Goal: Task Accomplishment & Management: Manage account settings

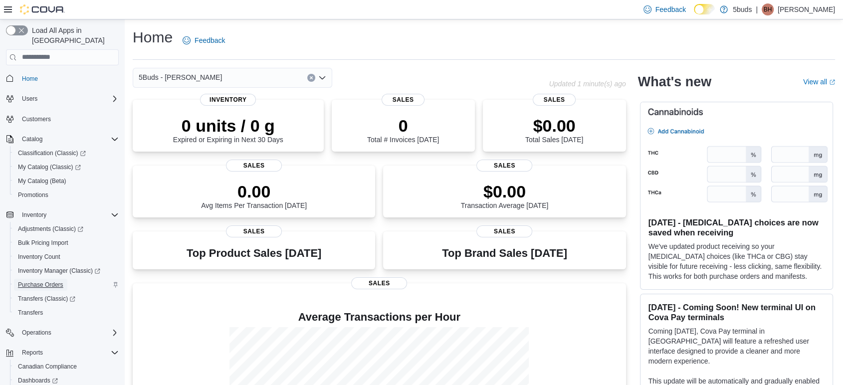
click at [45, 279] on span "Purchase Orders" at bounding box center [40, 285] width 45 height 12
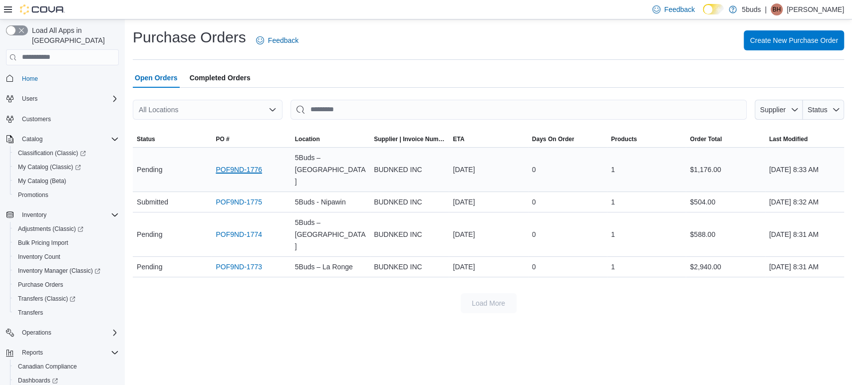
click at [229, 164] on link "POF9ND-1776" at bounding box center [239, 170] width 46 height 12
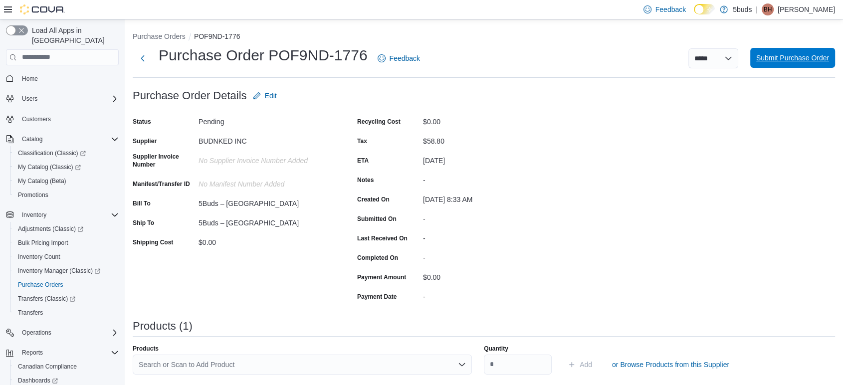
click at [828, 67] on span "Submit Purchase Order" at bounding box center [792, 58] width 73 height 20
